Goal: Transaction & Acquisition: Subscribe to service/newsletter

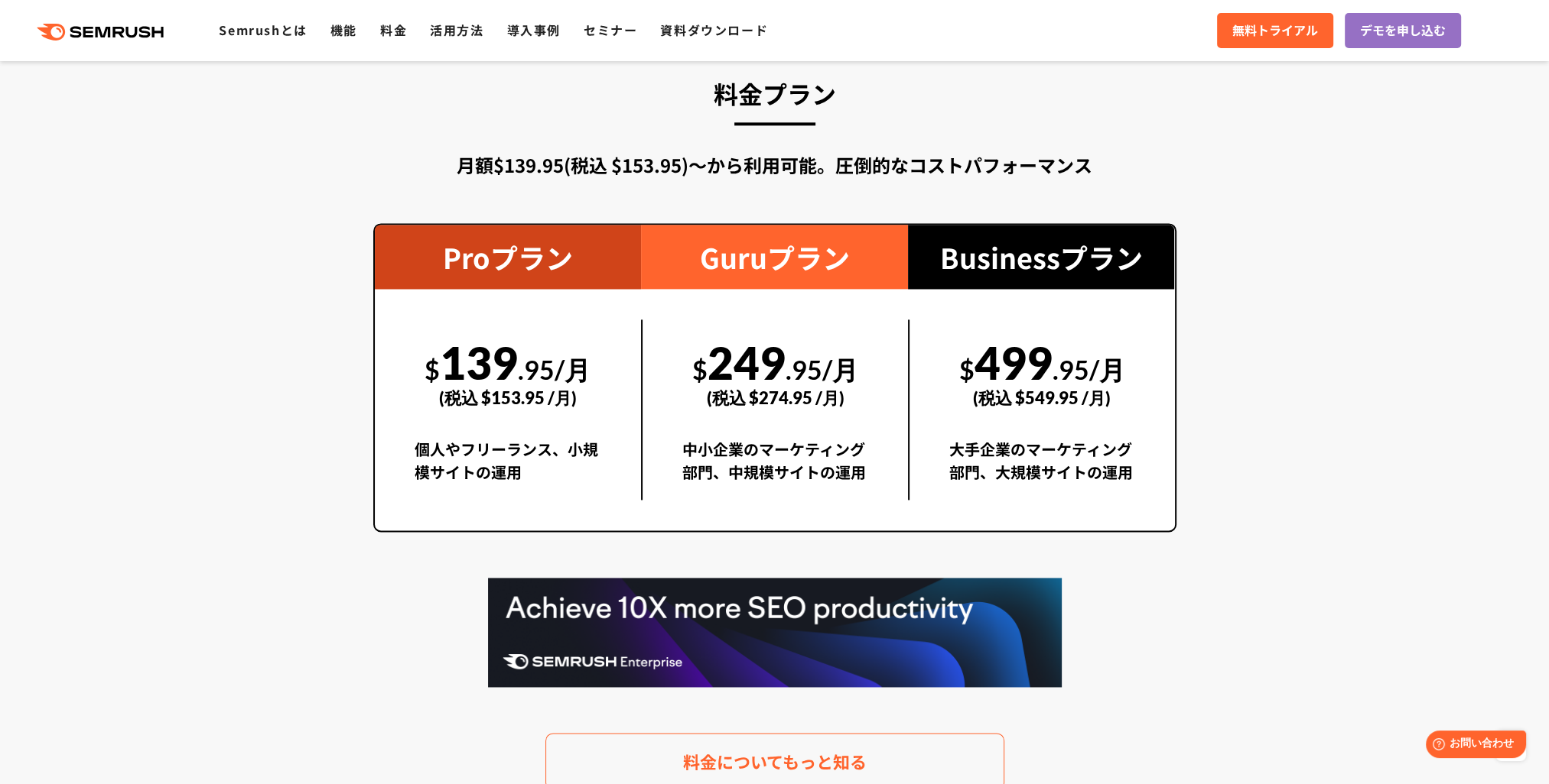
scroll to position [2828, 0]
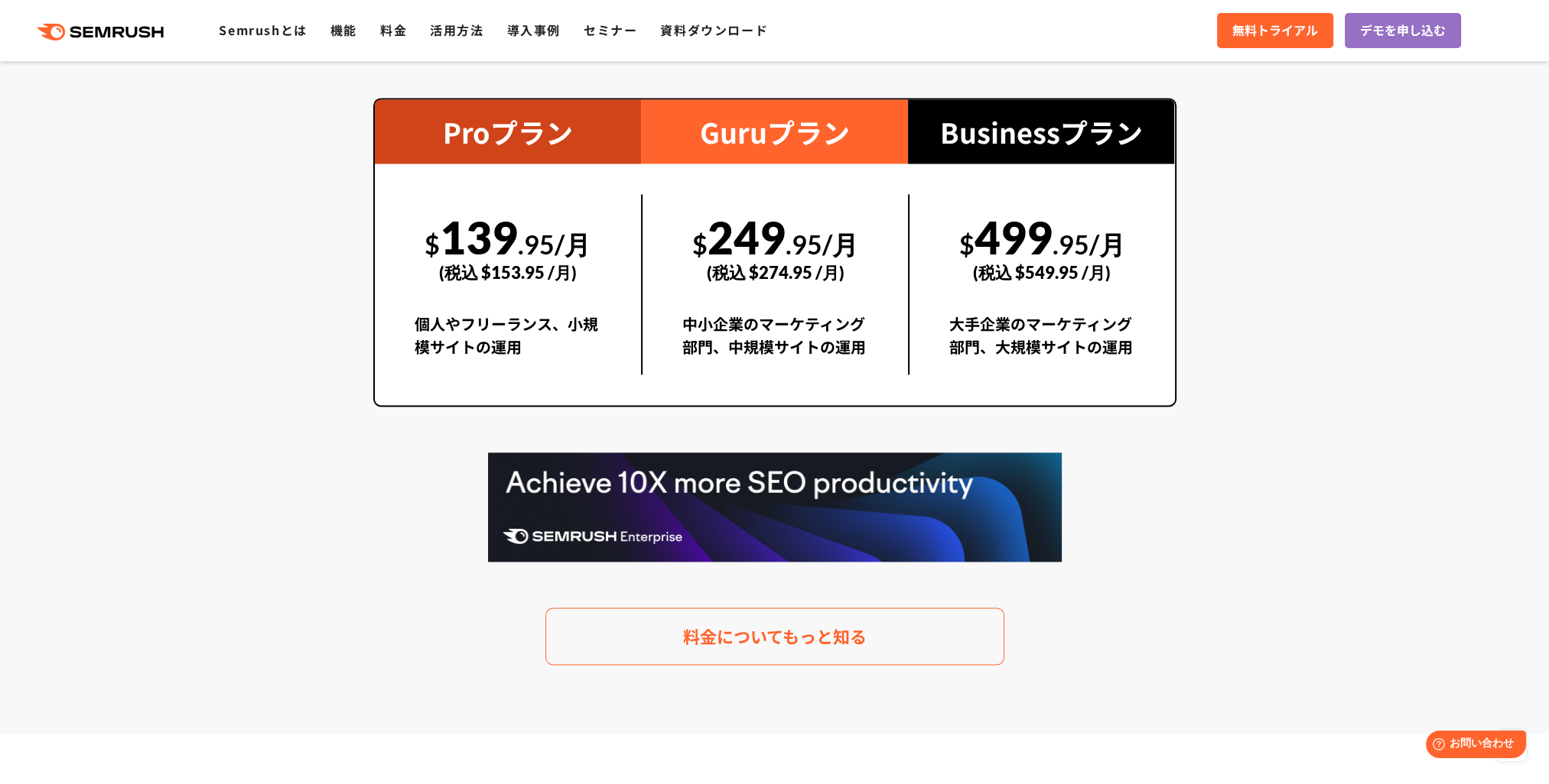
drag, startPoint x: 1059, startPoint y: 297, endPoint x: 1072, endPoint y: 320, distance: 26.4
click at [1059, 298] on div "(税込 $549.95 /月)" at bounding box center [1042, 273] width 186 height 55
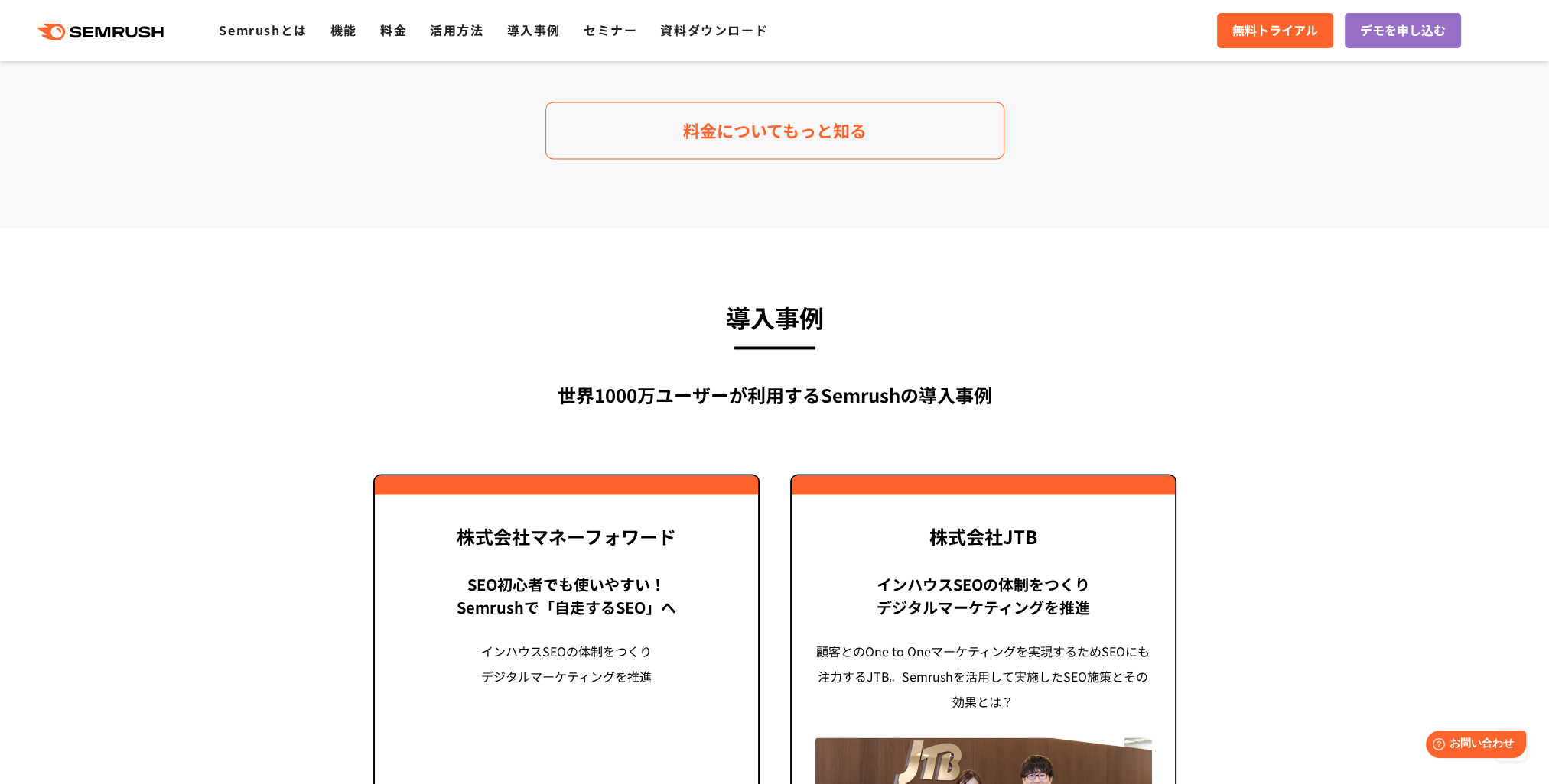
scroll to position [3211, 0]
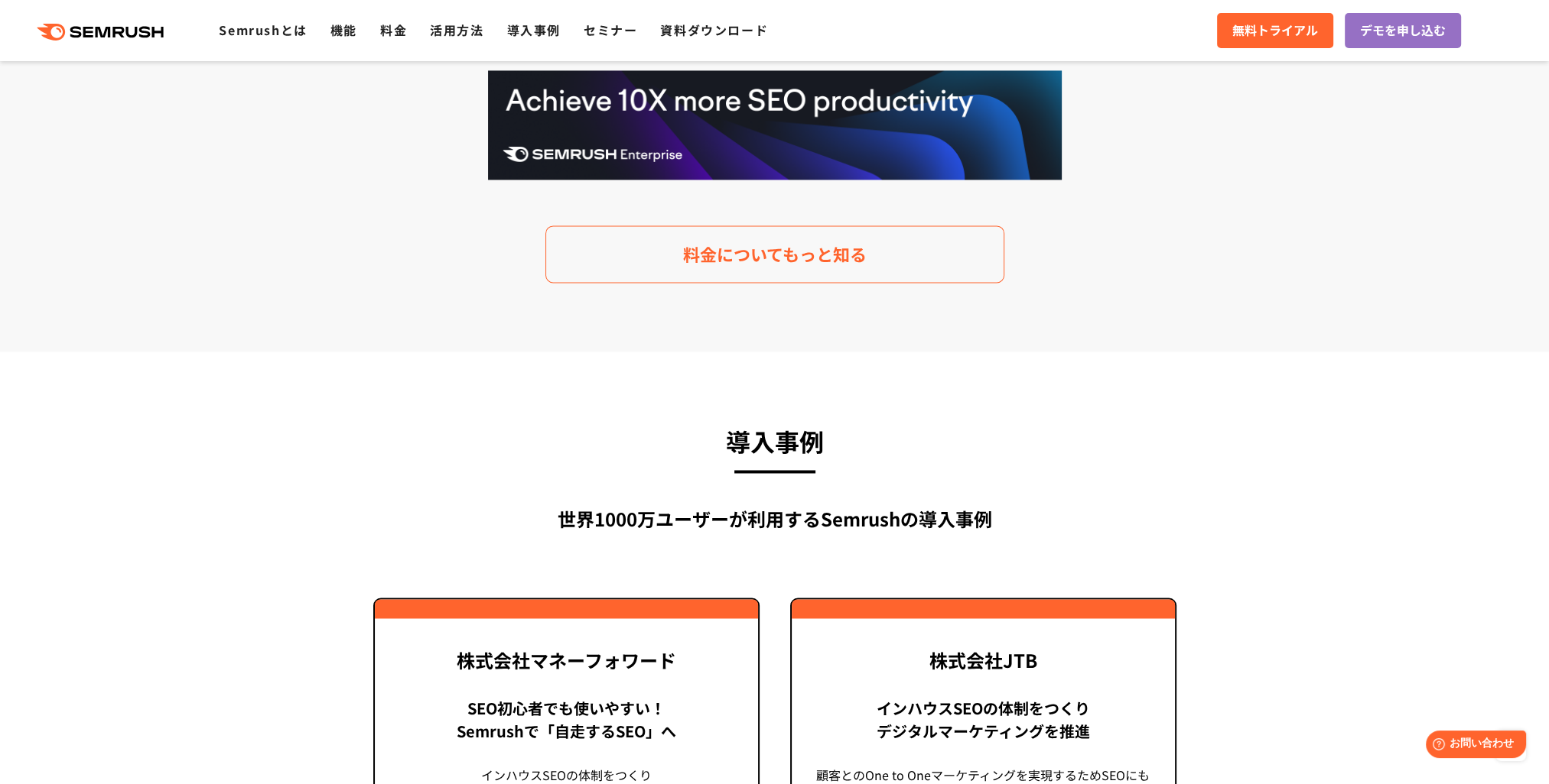
click at [800, 271] on link "料金についてもっと知る" at bounding box center [775, 254] width 459 height 58
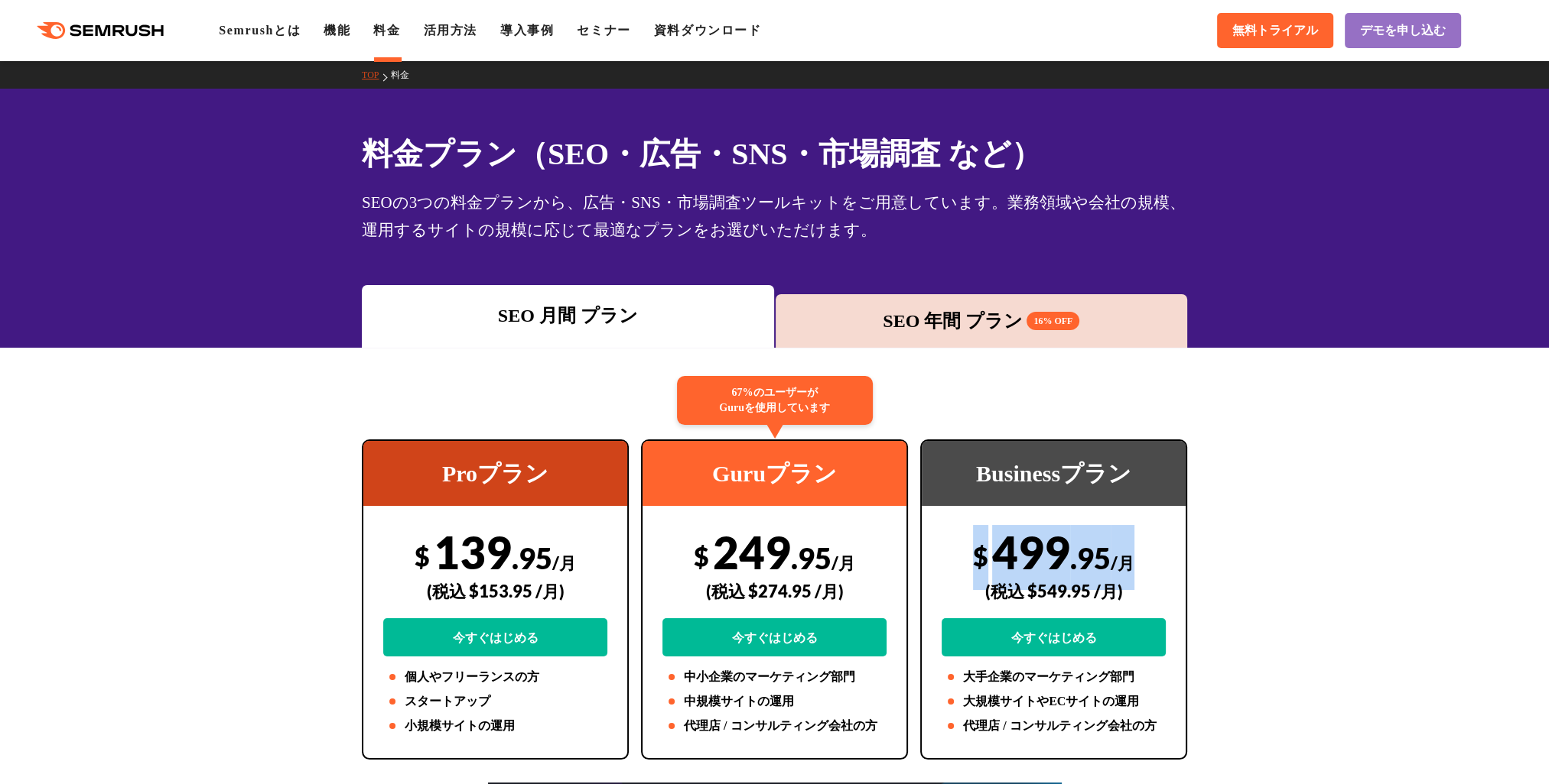
click at [1056, 321] on span "16% OFF" at bounding box center [1052, 321] width 53 height 18
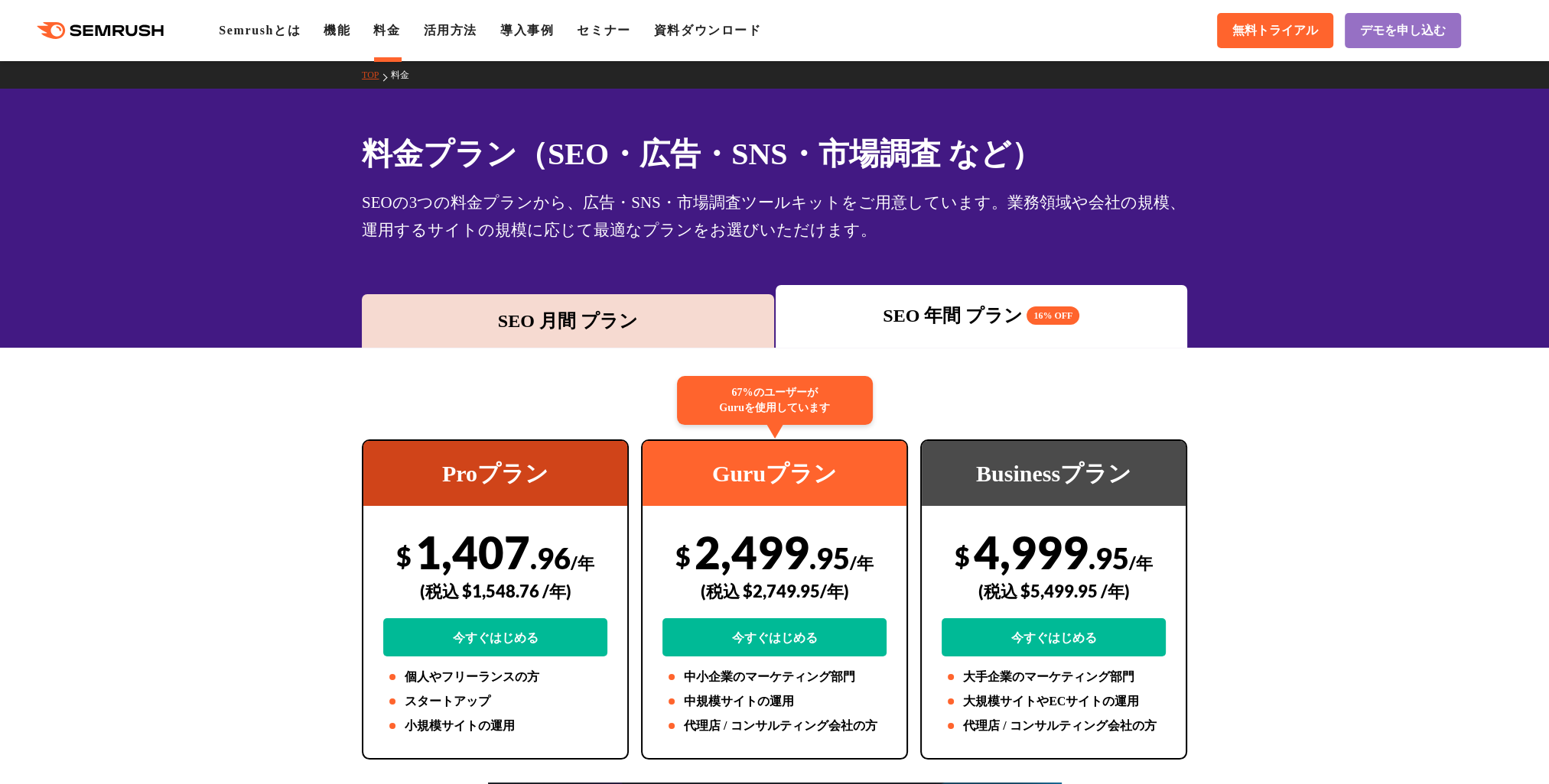
click at [559, 321] on div "SEO 月間 プラン" at bounding box center [567, 321] width 397 height 27
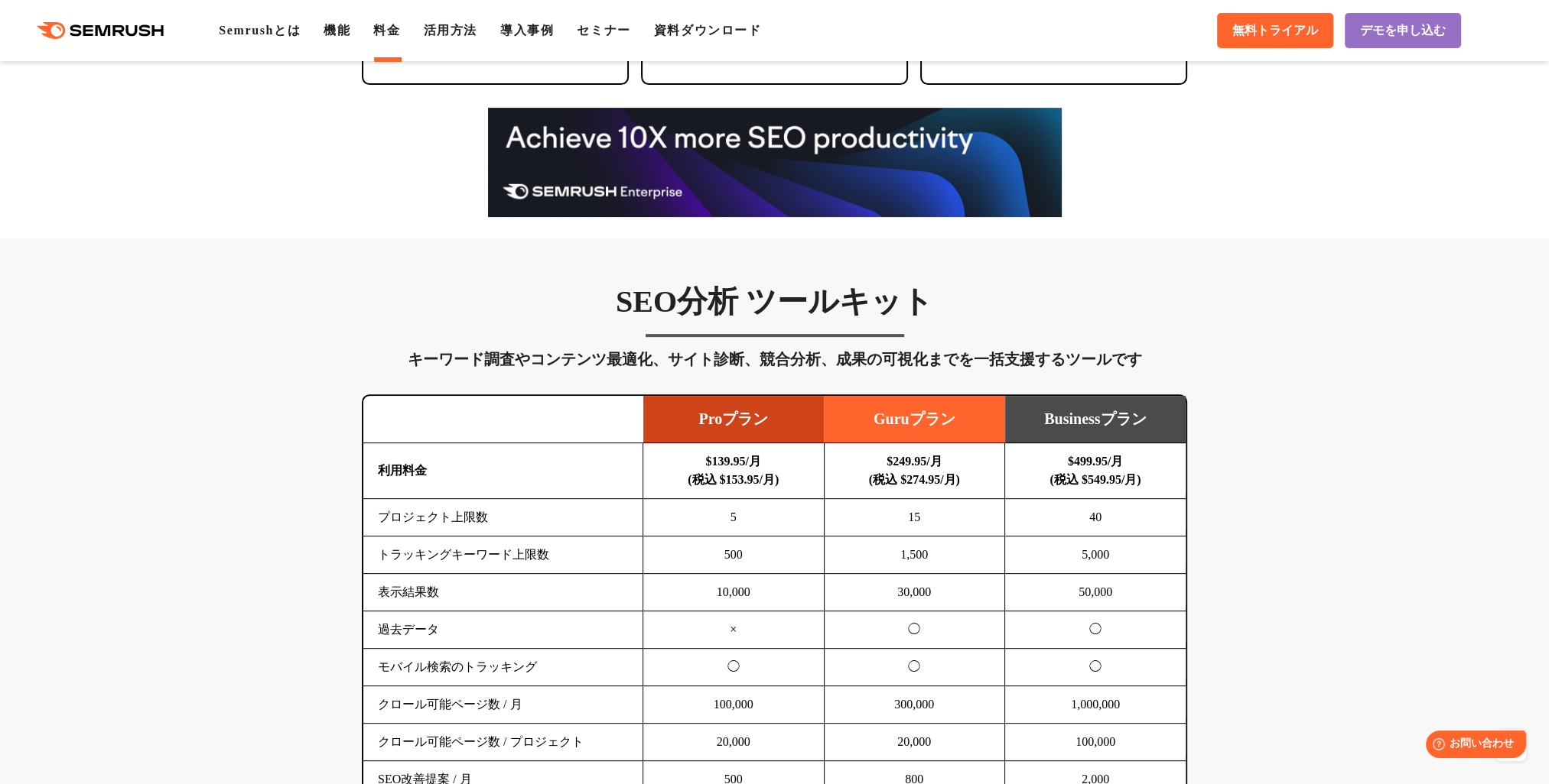
scroll to position [611, 0]
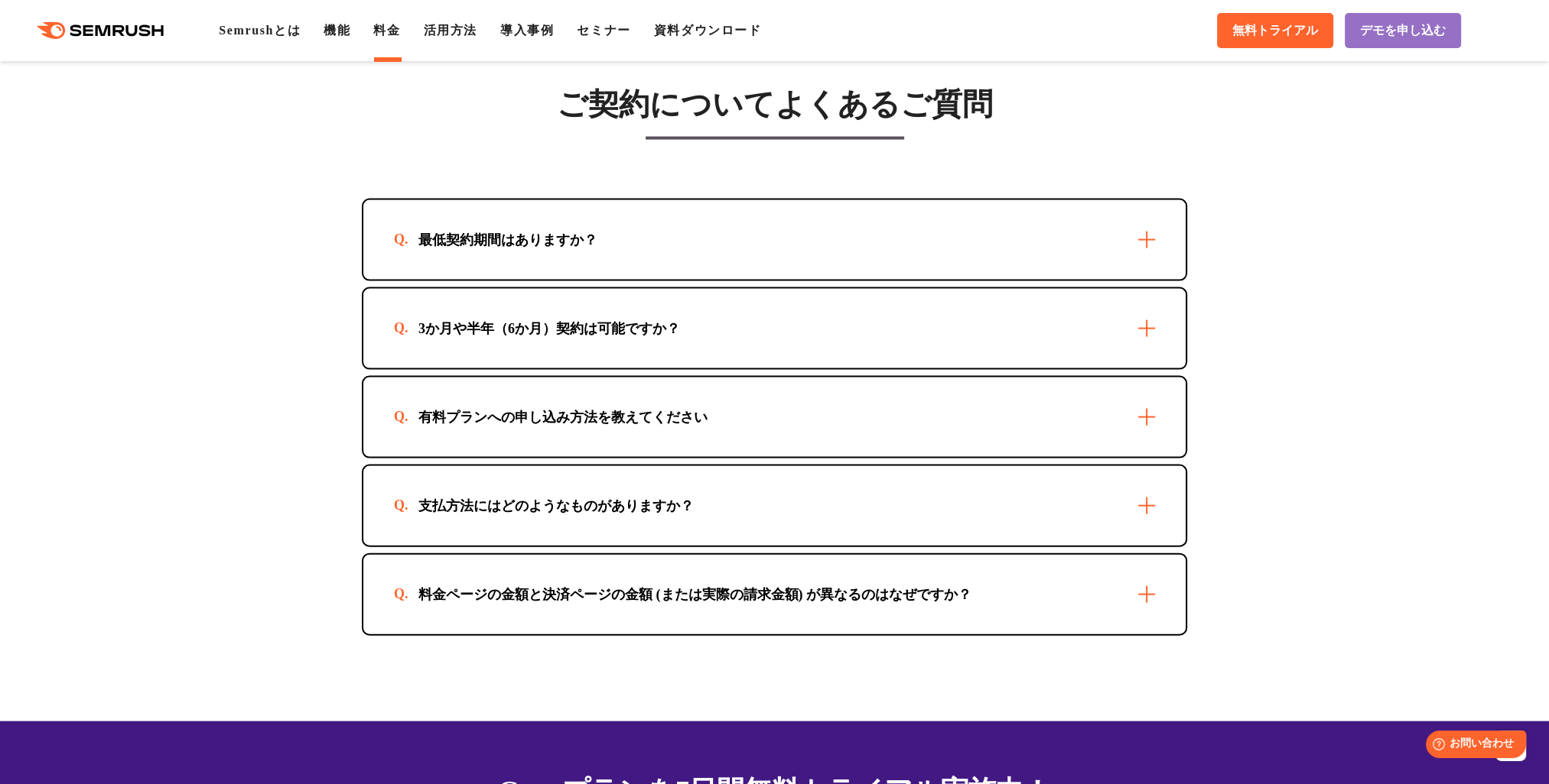
scroll to position [4434, 0]
